Goal: Transaction & Acquisition: Purchase product/service

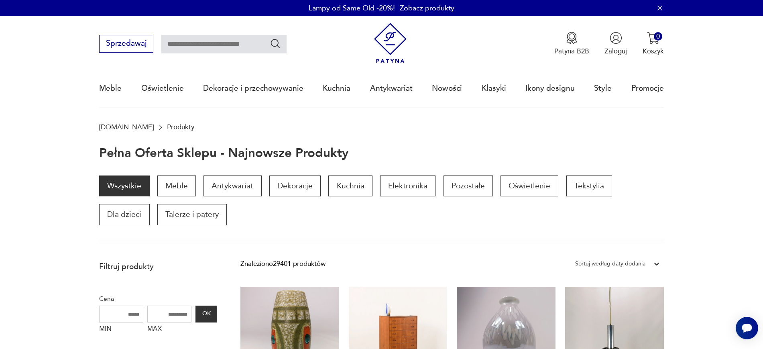
click at [434, 6] on link "Zobacz produkty" at bounding box center [427, 8] width 55 height 10
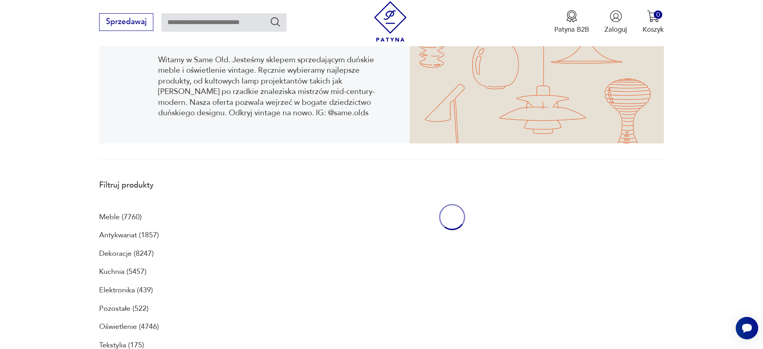
scroll to position [215, 0]
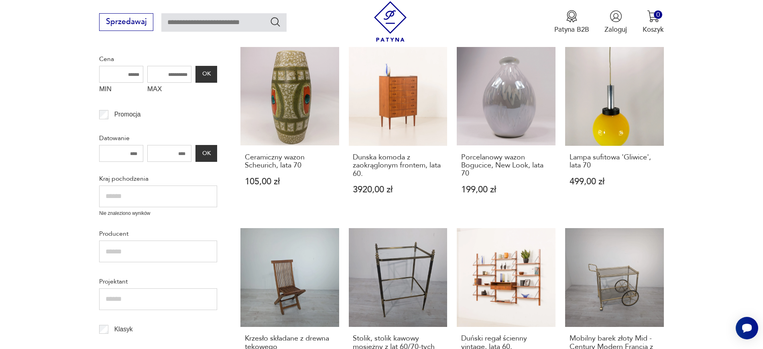
scroll to position [238, 0]
